Goal: Task Accomplishment & Management: Manage account settings

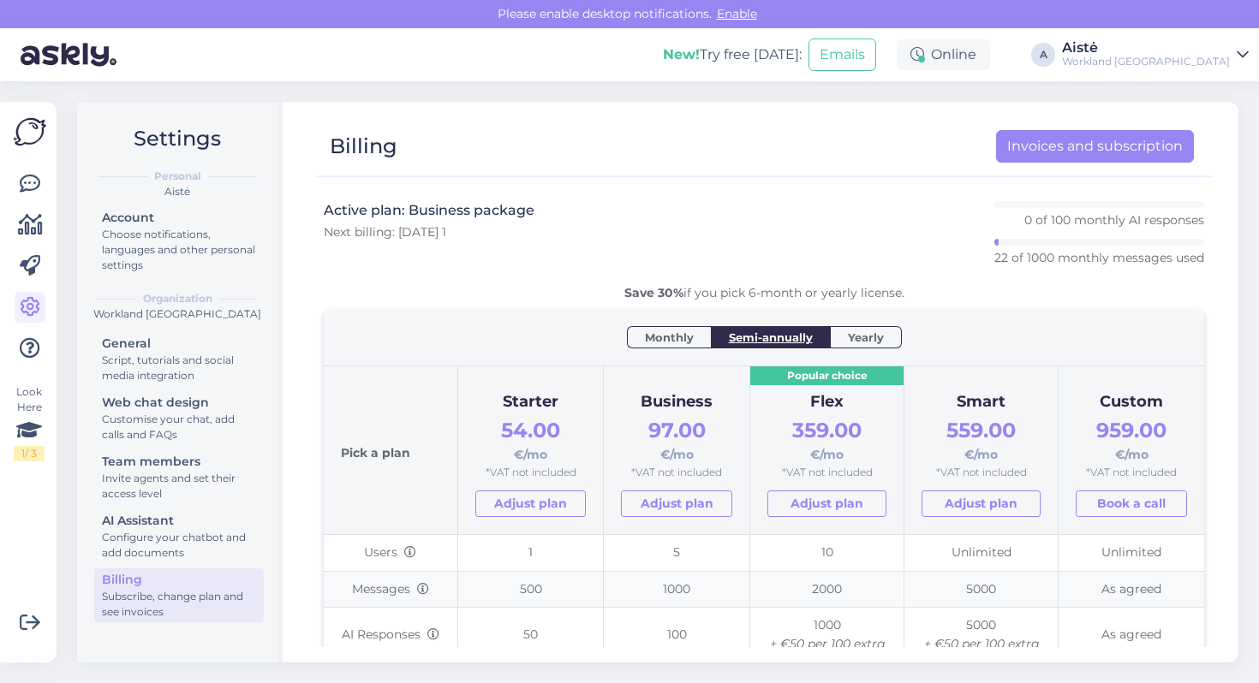
click at [142, 596] on div "Subscribe, change plan and see invoices" at bounding box center [179, 604] width 154 height 31
click at [1207, 63] on div "Workland [GEOGRAPHIC_DATA]" at bounding box center [1146, 62] width 168 height 14
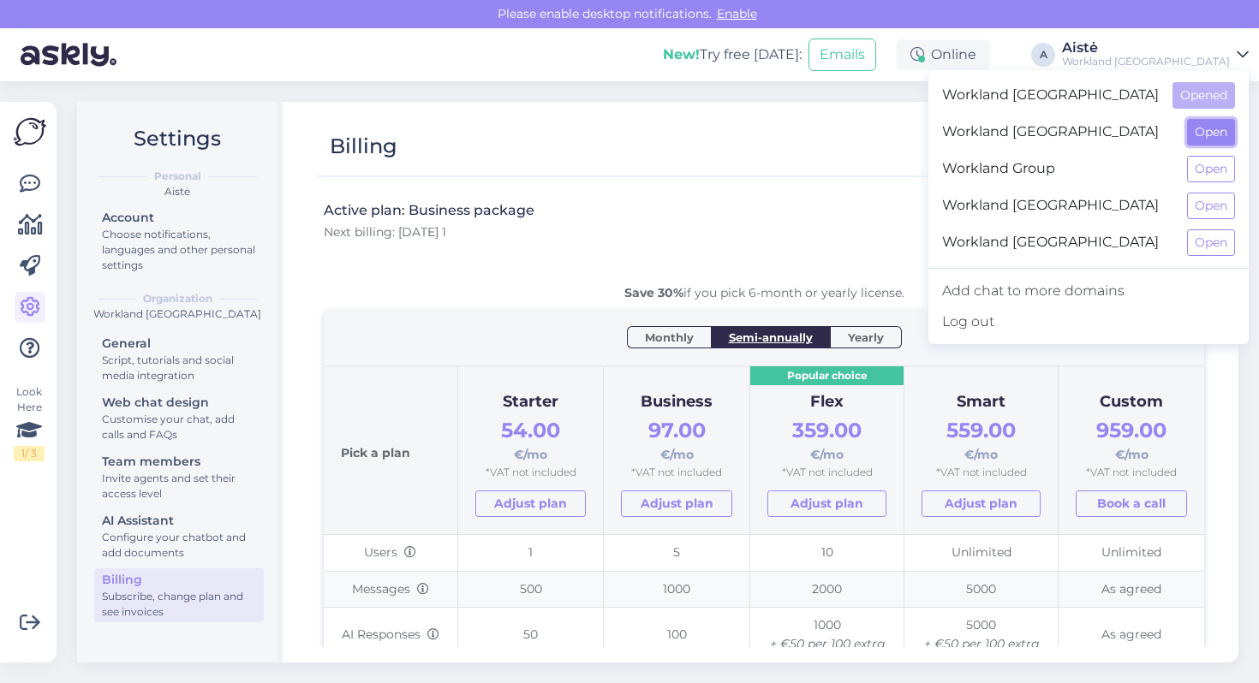
click at [1200, 135] on button "Open" at bounding box center [1211, 132] width 48 height 27
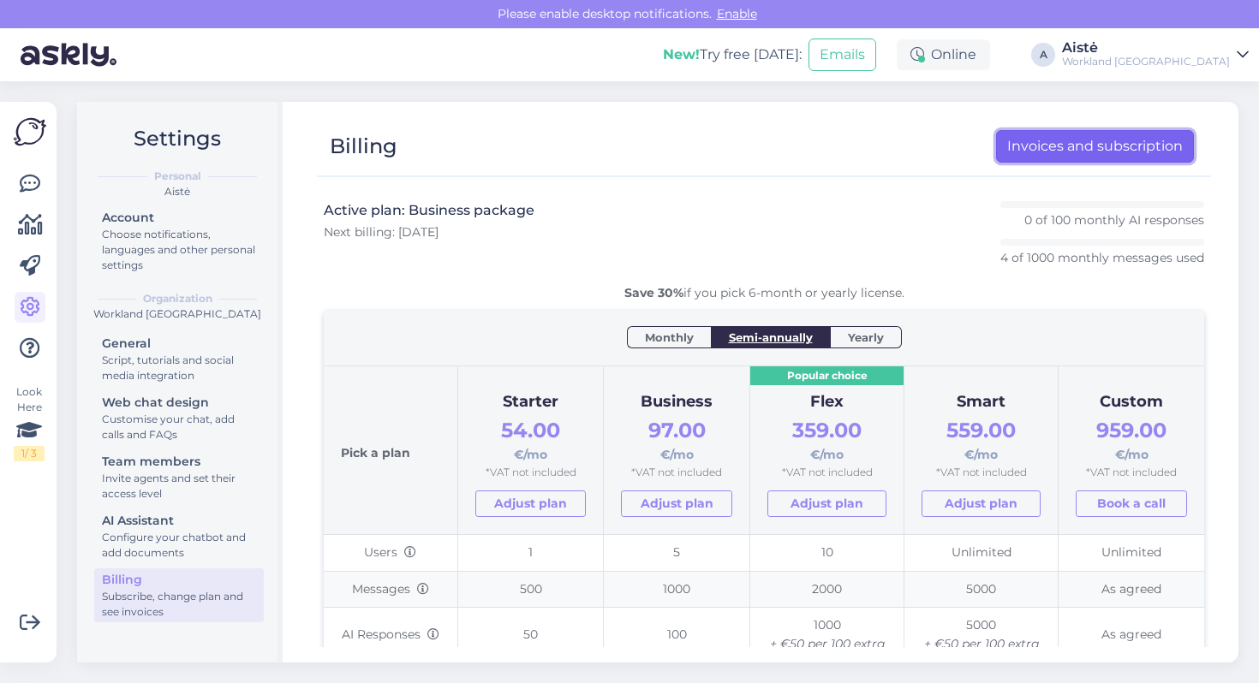
click at [1106, 147] on link "Invoices and subscription" at bounding box center [1095, 146] width 198 height 33
click at [1218, 65] on div "Workland [GEOGRAPHIC_DATA]" at bounding box center [1146, 62] width 168 height 14
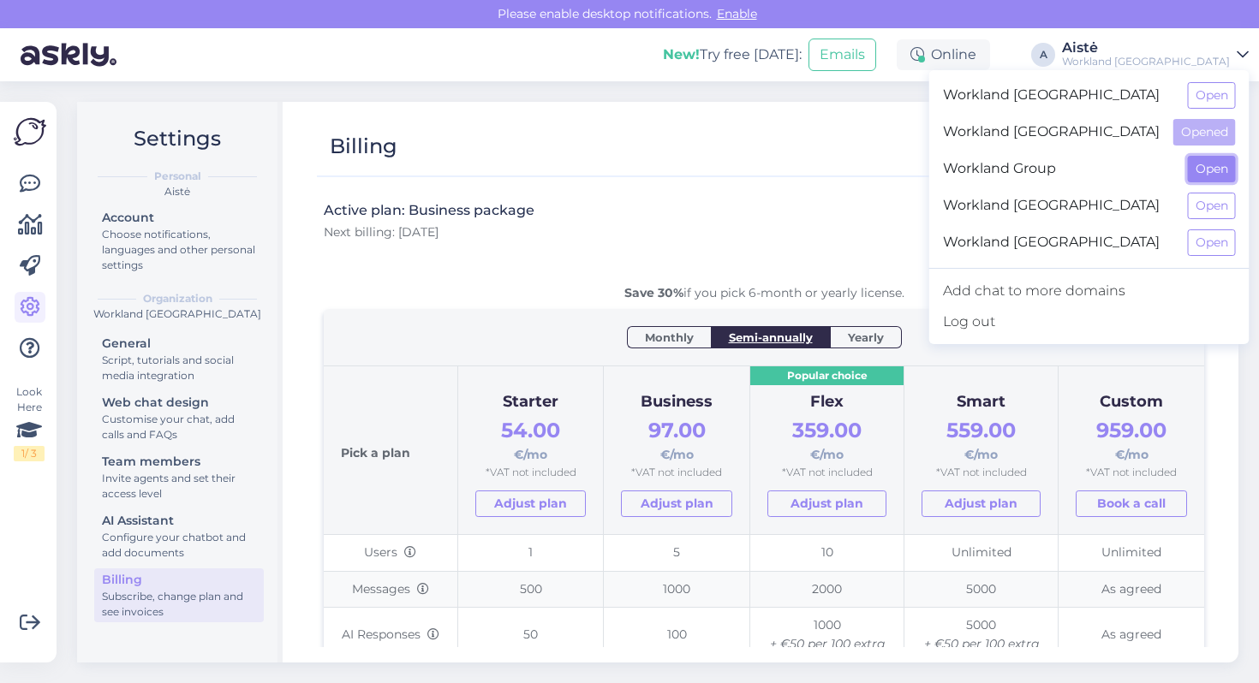
click at [1219, 177] on button "Open" at bounding box center [1211, 169] width 48 height 27
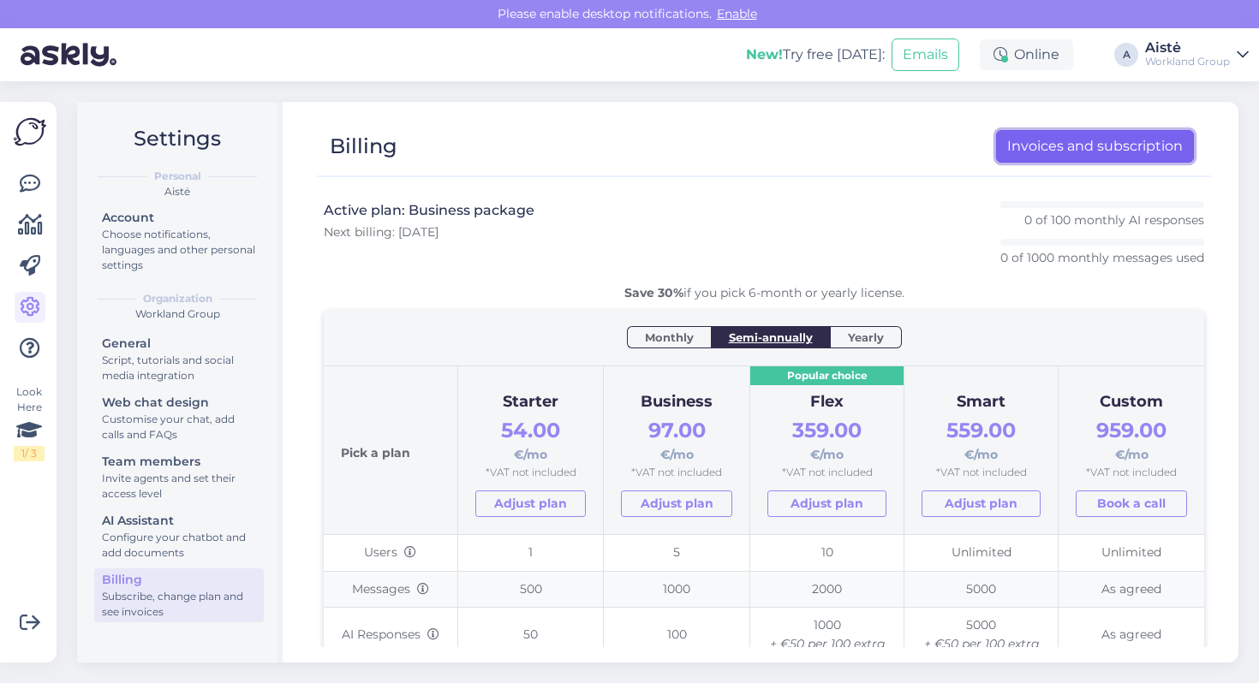
click at [1060, 154] on link "Invoices and subscription" at bounding box center [1095, 146] width 198 height 33
click at [1197, 47] on div "Aistė" at bounding box center [1187, 48] width 85 height 14
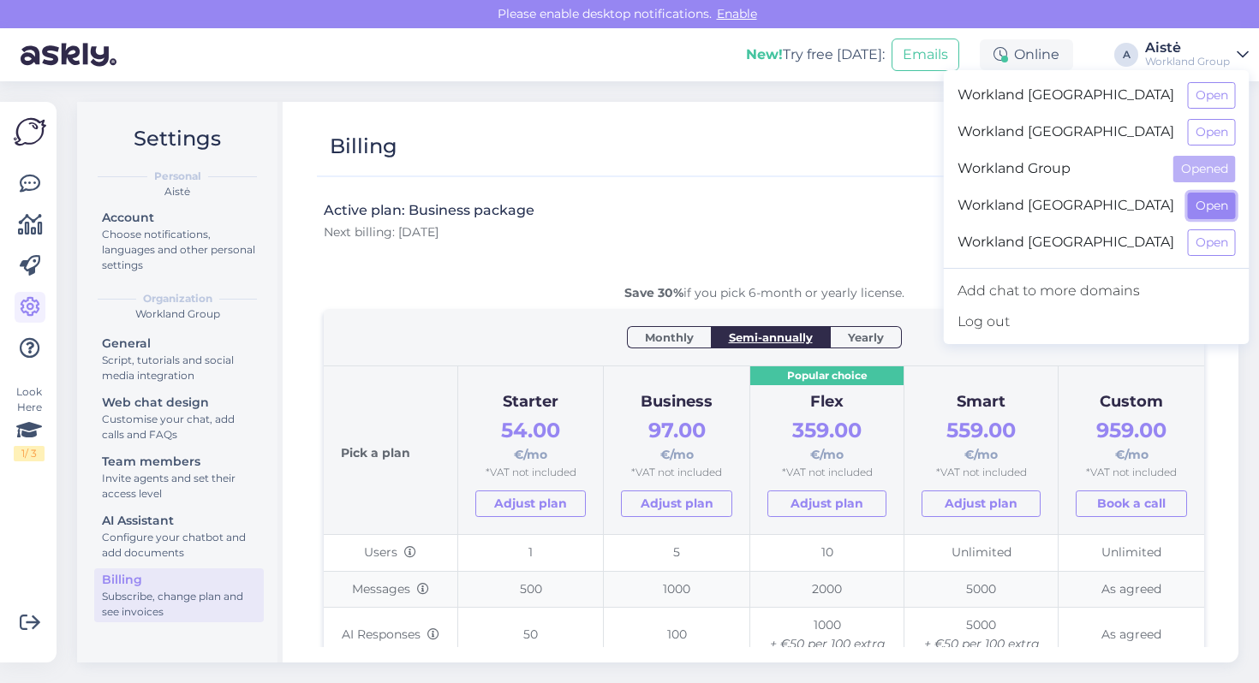
click at [1214, 209] on button "Open" at bounding box center [1211, 206] width 48 height 27
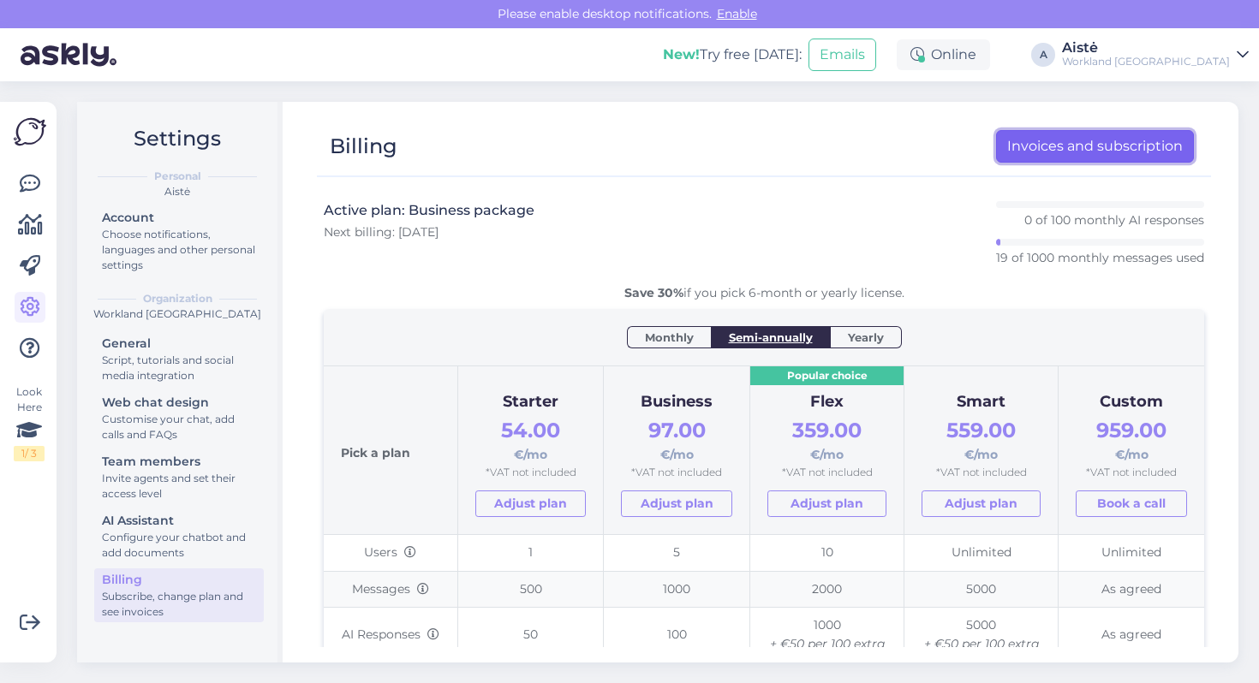
click at [1100, 140] on link "Invoices and subscription" at bounding box center [1095, 146] width 198 height 33
click at [1097, 140] on link "Invoices and subscription" at bounding box center [1095, 146] width 198 height 33
click at [1158, 64] on div "Workland [GEOGRAPHIC_DATA]" at bounding box center [1146, 62] width 168 height 14
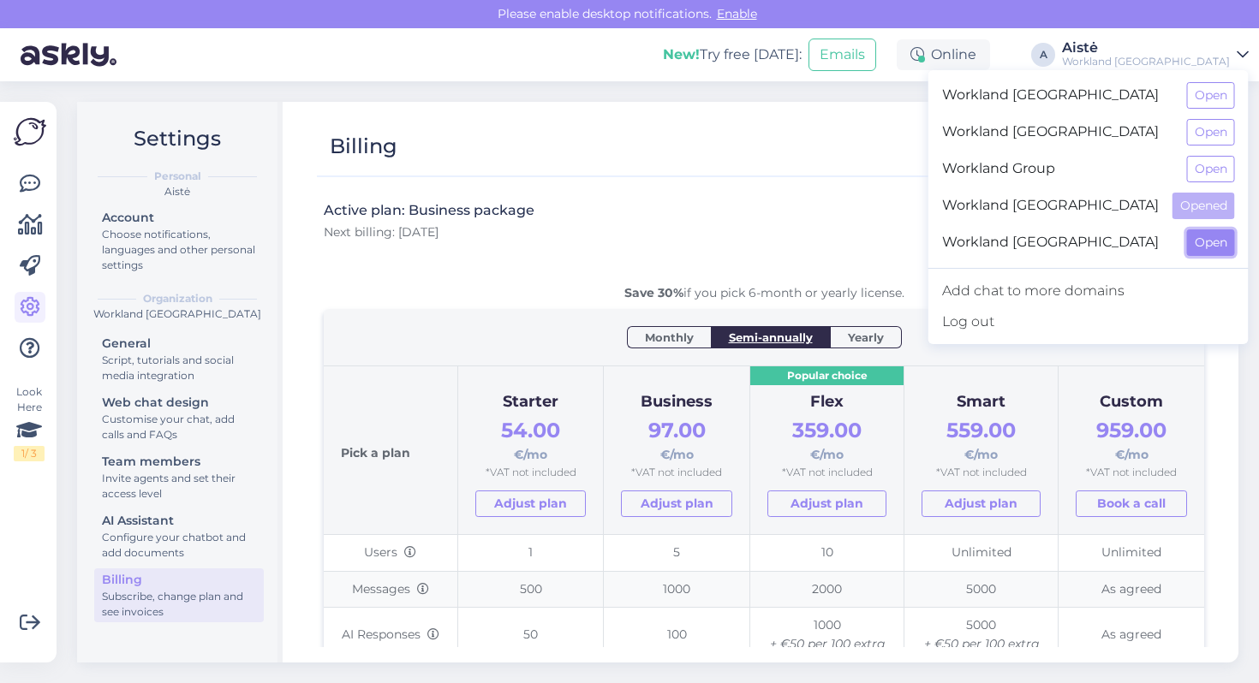
click at [1201, 250] on button "Open" at bounding box center [1211, 242] width 48 height 27
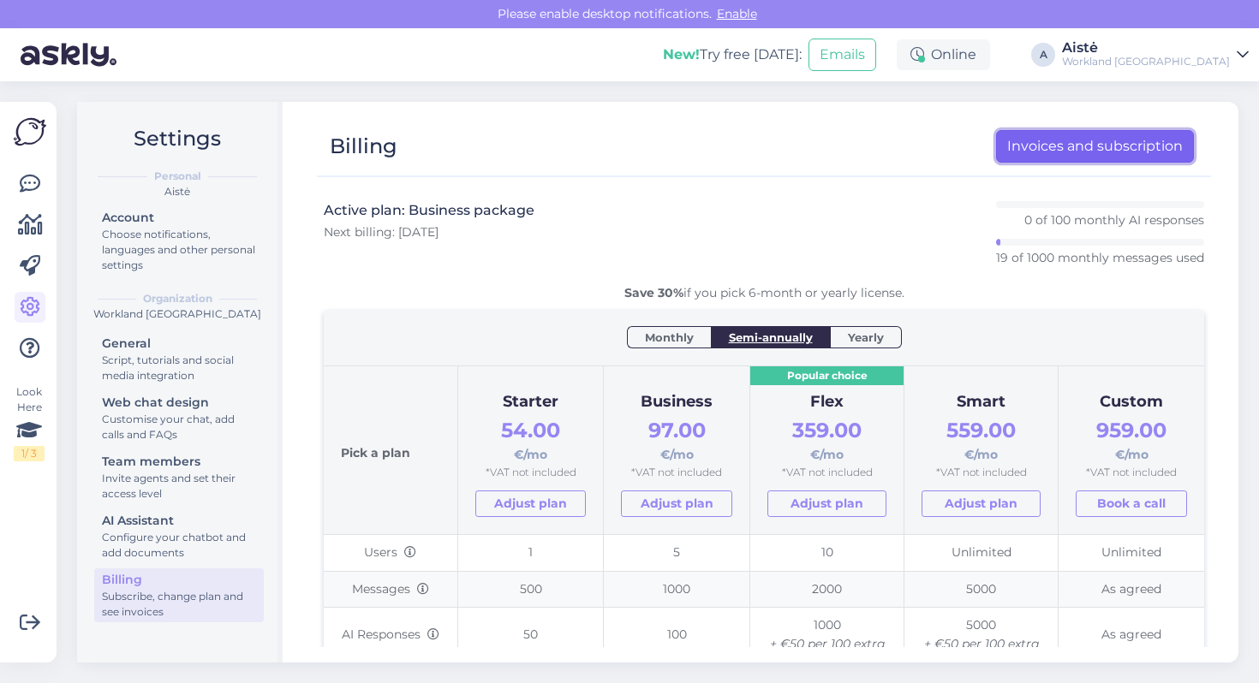
click at [1034, 154] on link "Invoices and subscription" at bounding box center [1095, 146] width 198 height 33
